Goal: Task Accomplishment & Management: Manage account settings

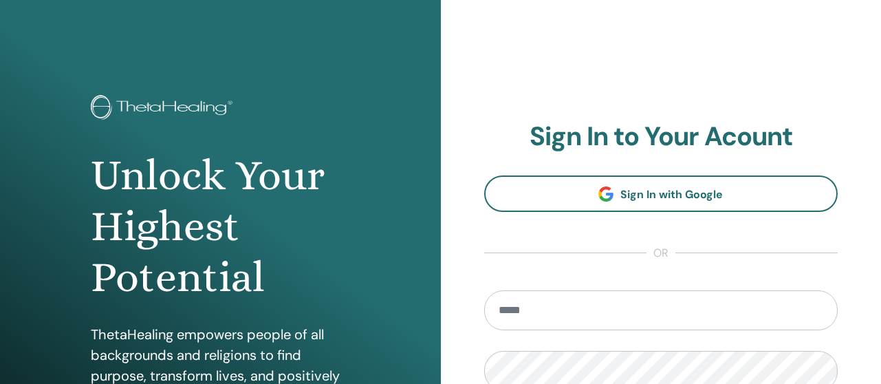
click at [536, 314] on input "email" at bounding box center [661, 310] width 354 height 40
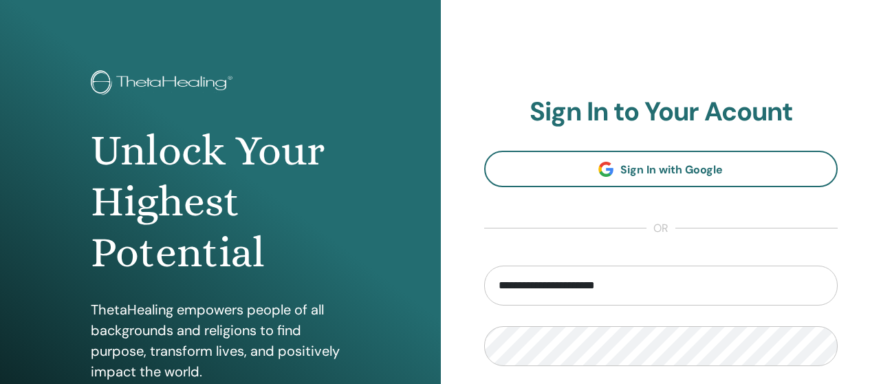
scroll to position [69, 0]
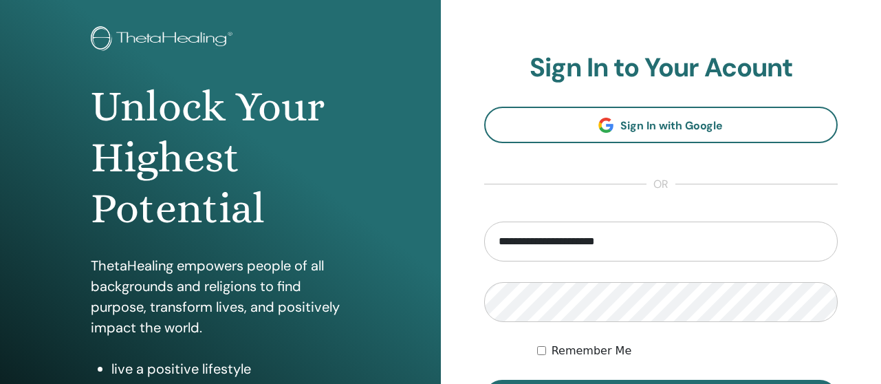
type input "**********"
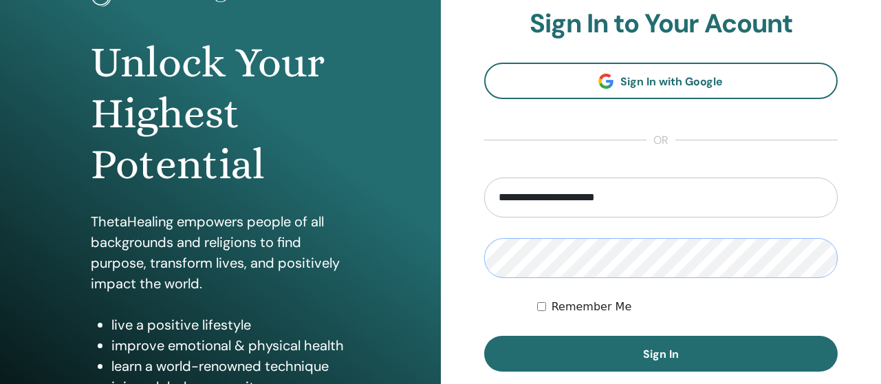
scroll to position [138, 0]
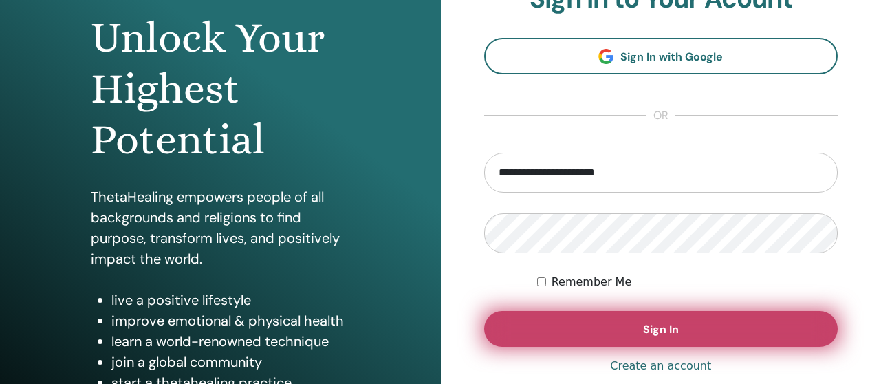
click at [570, 327] on button "Sign In" at bounding box center [661, 329] width 354 height 36
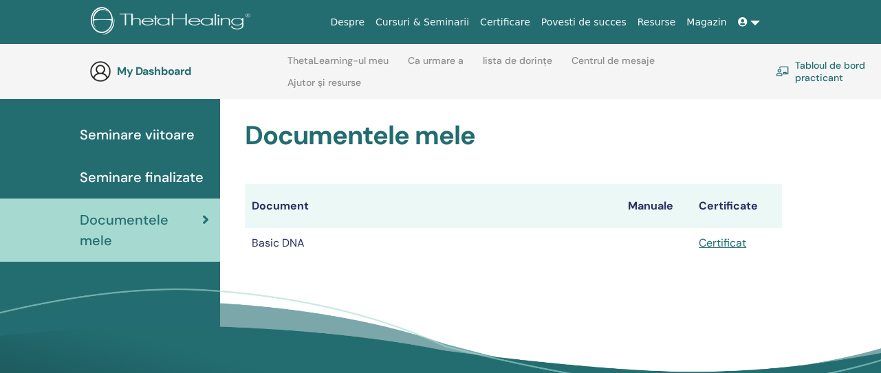
scroll to position [124, 0]
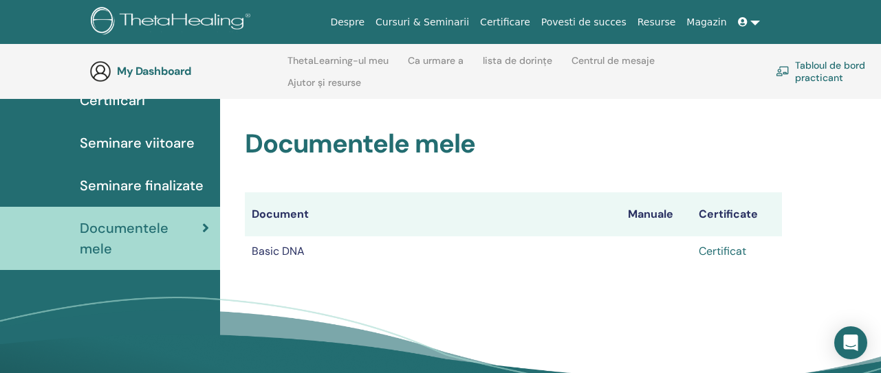
click at [728, 252] on link "Certificat" at bounding box center [722, 251] width 47 height 14
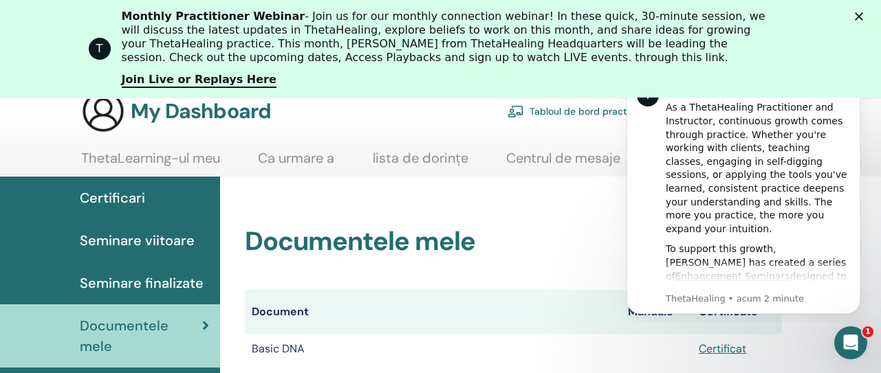
click at [180, 276] on span "Seminare finalizate" at bounding box center [142, 283] width 124 height 21
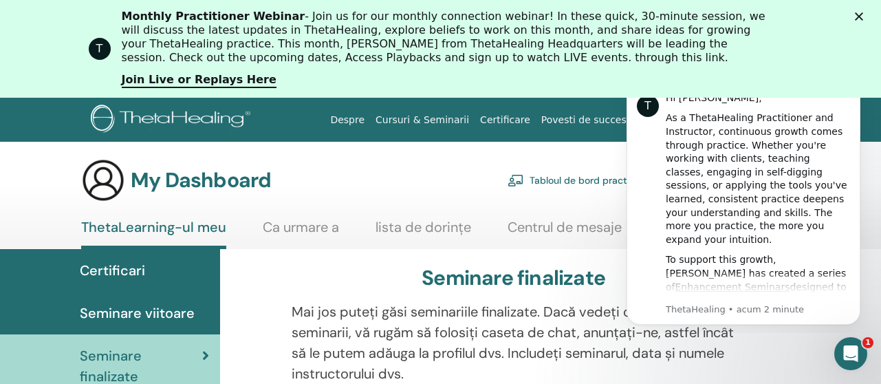
click at [874, 11] on div "T Monthly Practitioner Webinar - Join us for our monthly connection webinar! In…" at bounding box center [440, 49] width 881 height 87
click at [863, 19] on polygon "Închidere" at bounding box center [859, 16] width 8 height 8
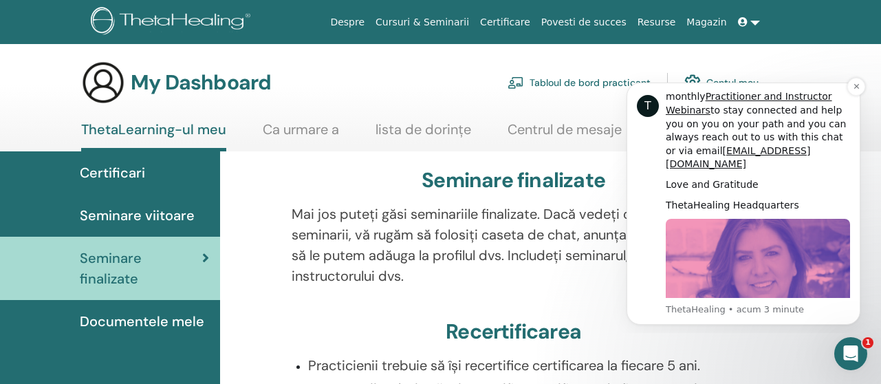
scroll to position [647, 0]
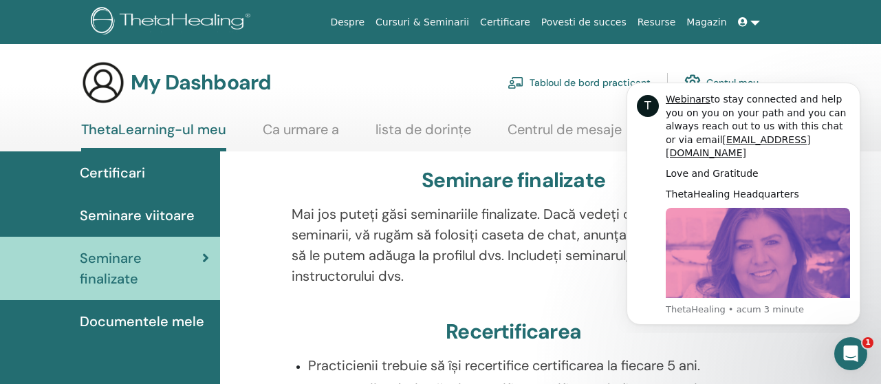
click at [755, 21] on link at bounding box center [749, 22] width 33 height 25
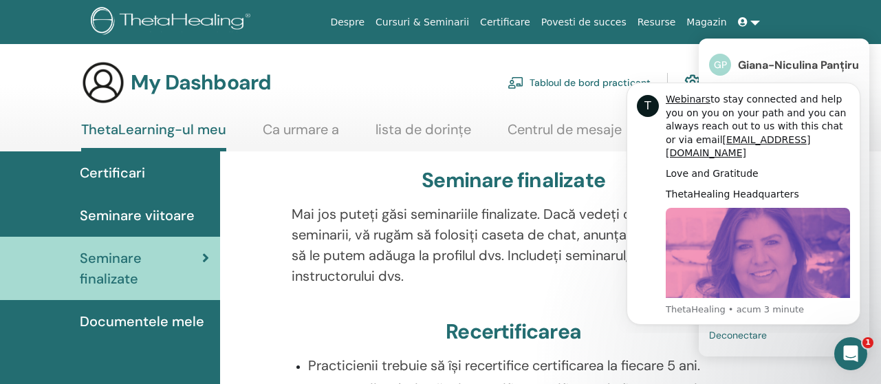
click at [747, 62] on span "Giana-Niculina Panțiru" at bounding box center [798, 65] width 121 height 14
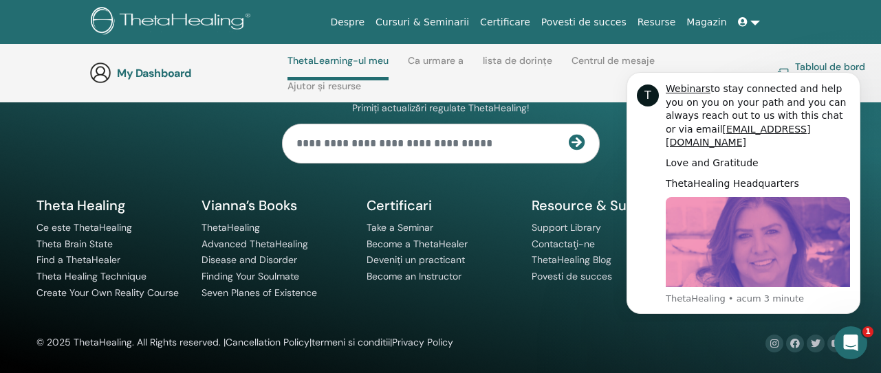
scroll to position [753, 0]
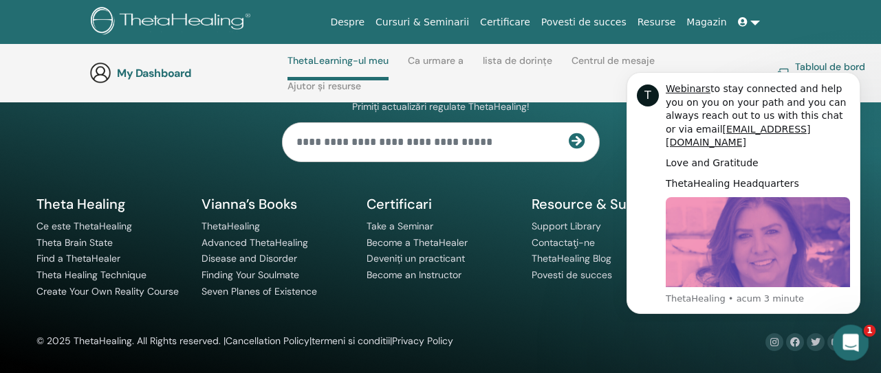
click at [856, 338] on icon "Deschidere messenger Intercom" at bounding box center [849, 341] width 23 height 23
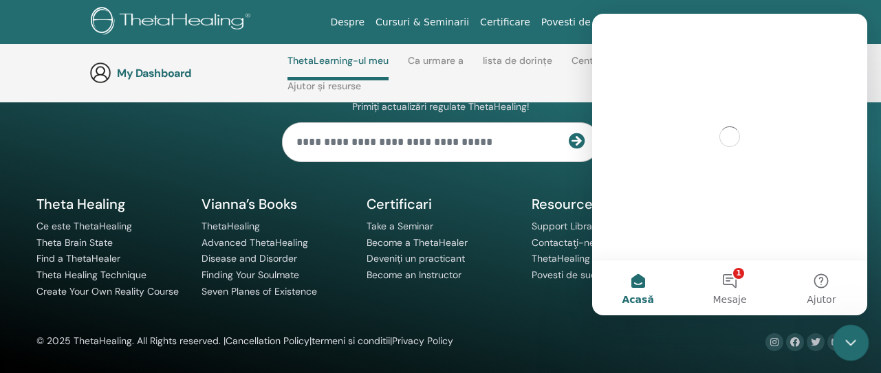
scroll to position [0, 0]
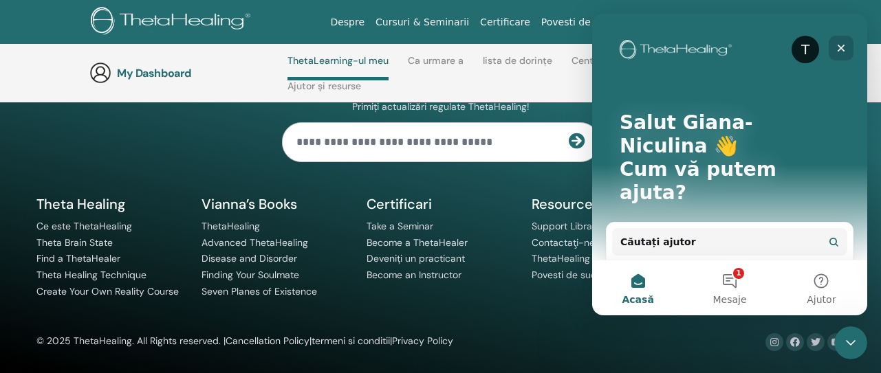
click at [843, 52] on icon "Închidere" at bounding box center [841, 48] width 11 height 11
